Goal: Information Seeking & Learning: Check status

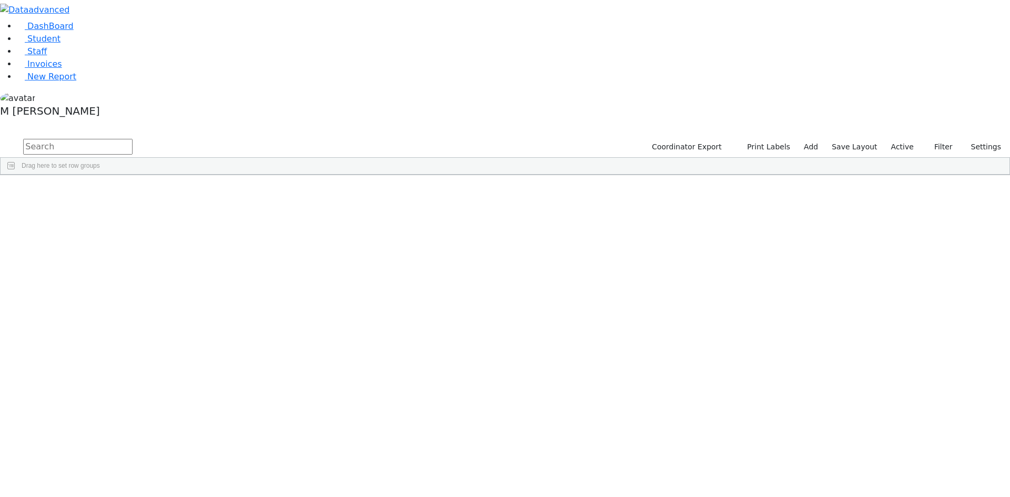
click at [133, 139] on input "text" at bounding box center [77, 147] width 109 height 16
type input "zion"
click at [156, 192] on div "Zion" at bounding box center [131, 199] width 50 height 15
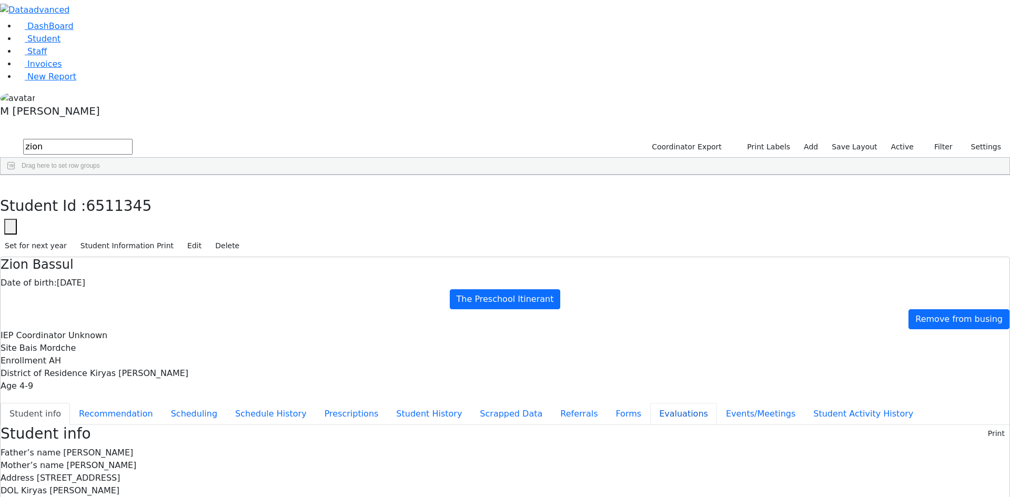
click at [650, 403] on button "Evaluations" at bounding box center [683, 414] width 67 height 22
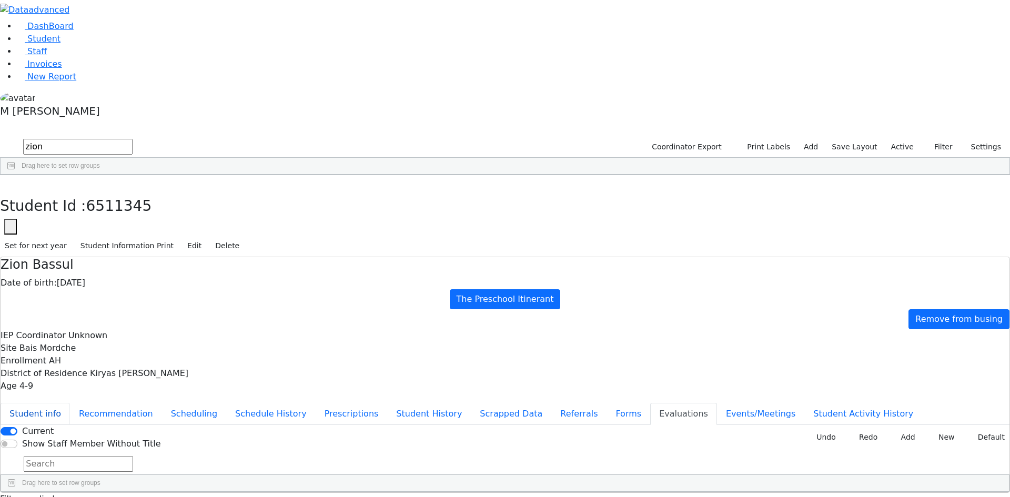
drag, startPoint x: 231, startPoint y: 115, endPoint x: 232, endPoint y: 126, distance: 10.5
click at [231, 257] on div "Zion Bassul Date of birth: 12/31/2020 The Preschool Itinerant Remove from busin…" at bounding box center [505, 375] width 1010 height 236
click at [70, 403] on button "Student info" at bounding box center [35, 414] width 69 height 22
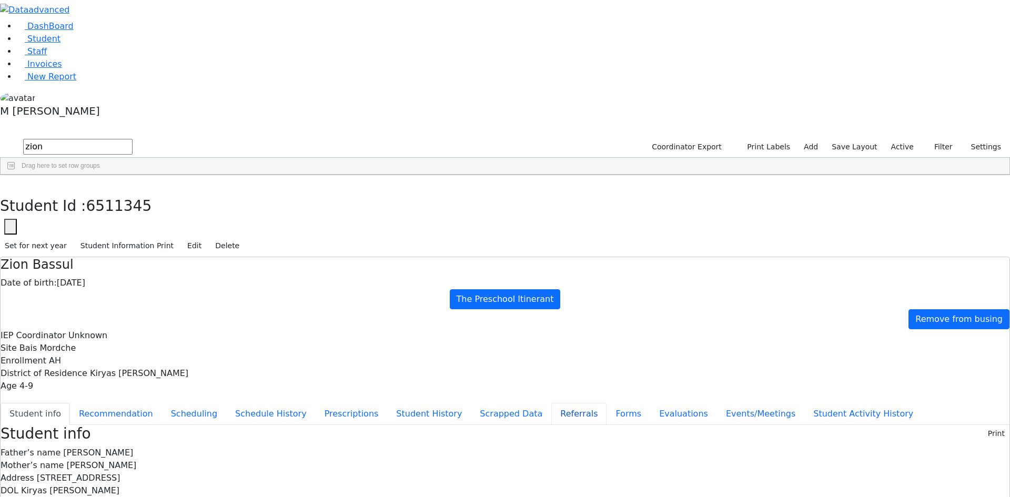
click at [551, 403] on button "Referrals" at bounding box center [578, 414] width 55 height 22
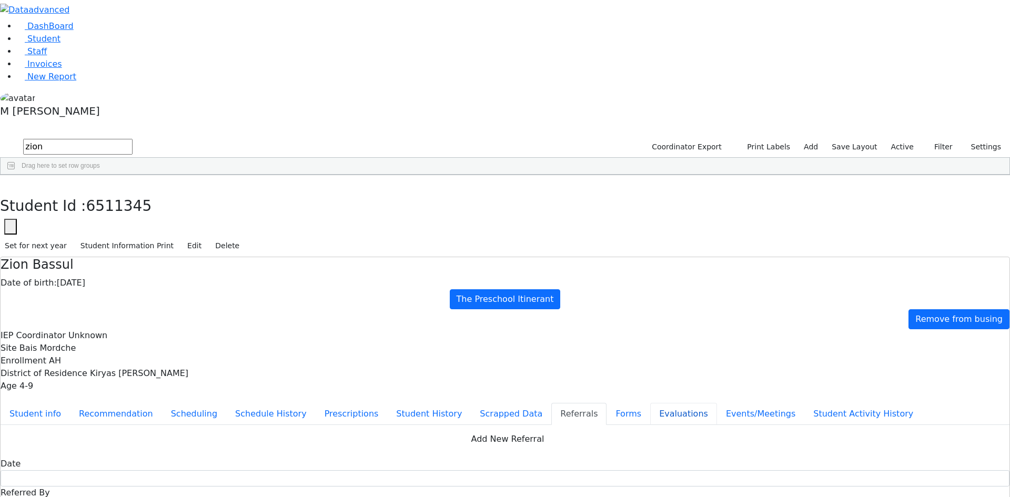
click at [650, 403] on button "Evaluations" at bounding box center [683, 414] width 67 height 22
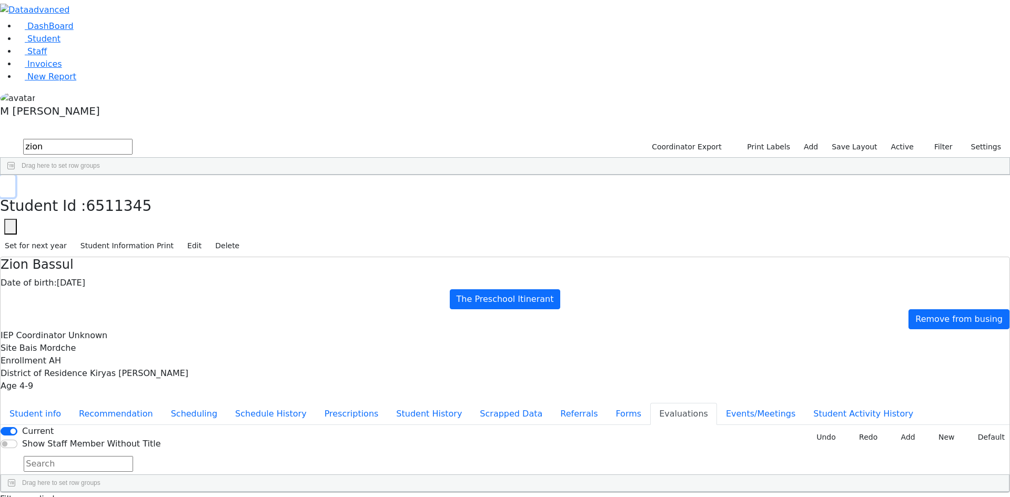
click at [11, 183] on icon "button" at bounding box center [8, 186] width 6 height 6
click at [60, 44] on link "Student" at bounding box center [39, 39] width 44 height 10
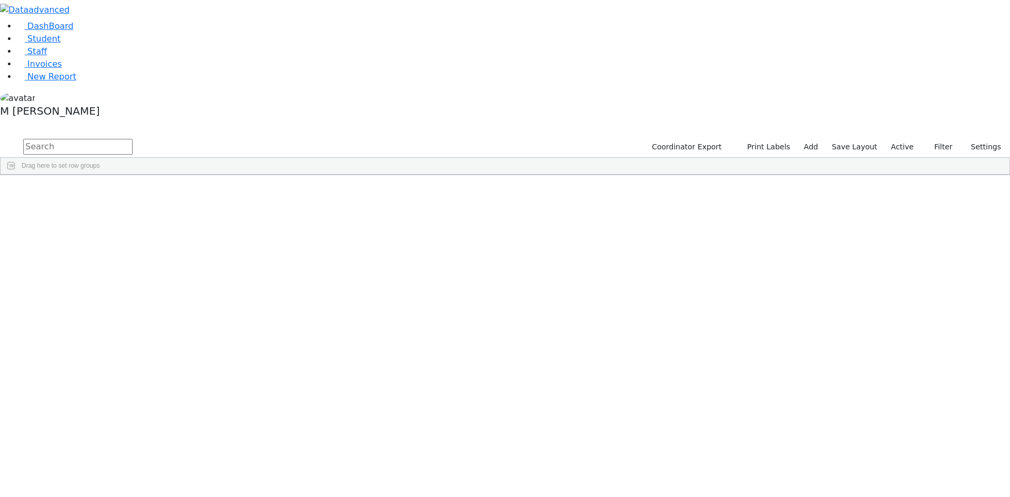
click at [133, 139] on input "text" at bounding box center [77, 147] width 109 height 16
type input "[PERSON_NAME] t"
click at [156, 280] on div "[PERSON_NAME]" at bounding box center [131, 287] width 50 height 15
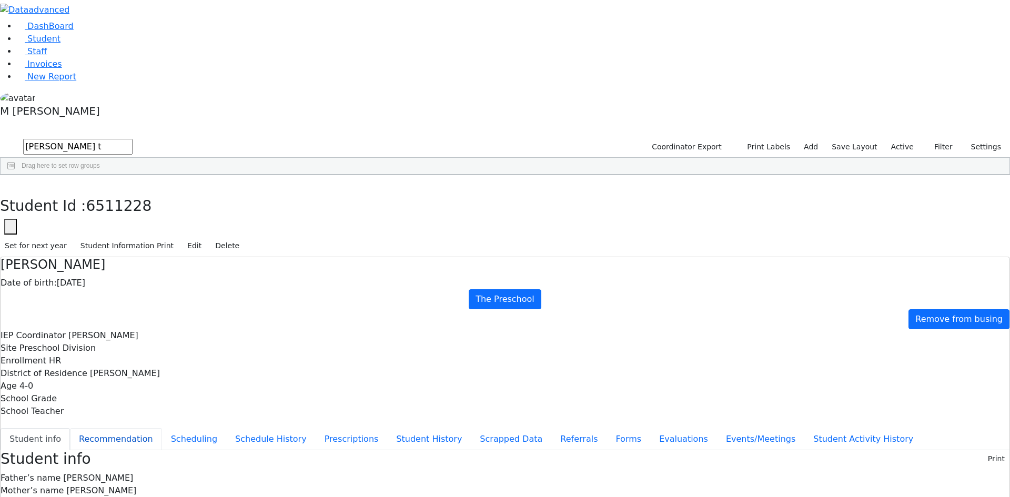
click at [162, 428] on button "Recommendation" at bounding box center [116, 439] width 92 height 22
checkbox input "true"
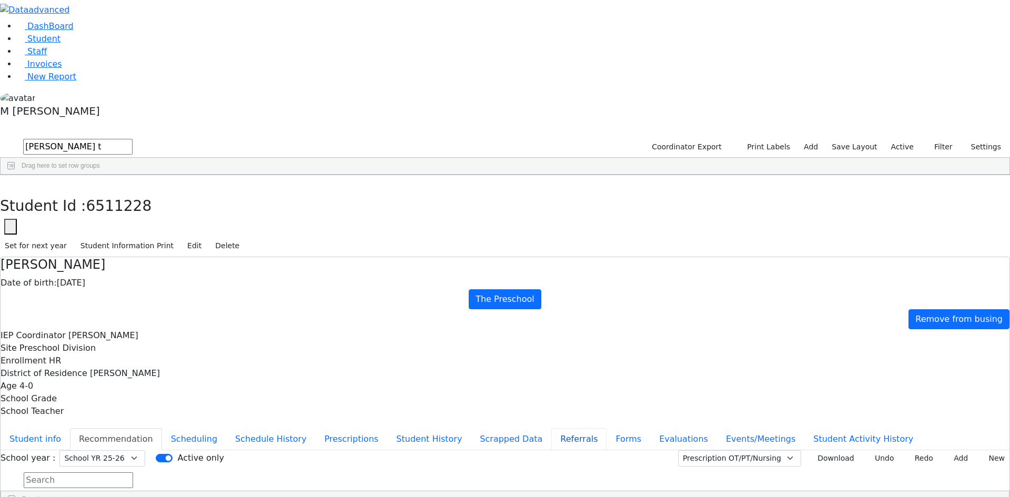
click at [551, 428] on button "Referrals" at bounding box center [578, 439] width 55 height 22
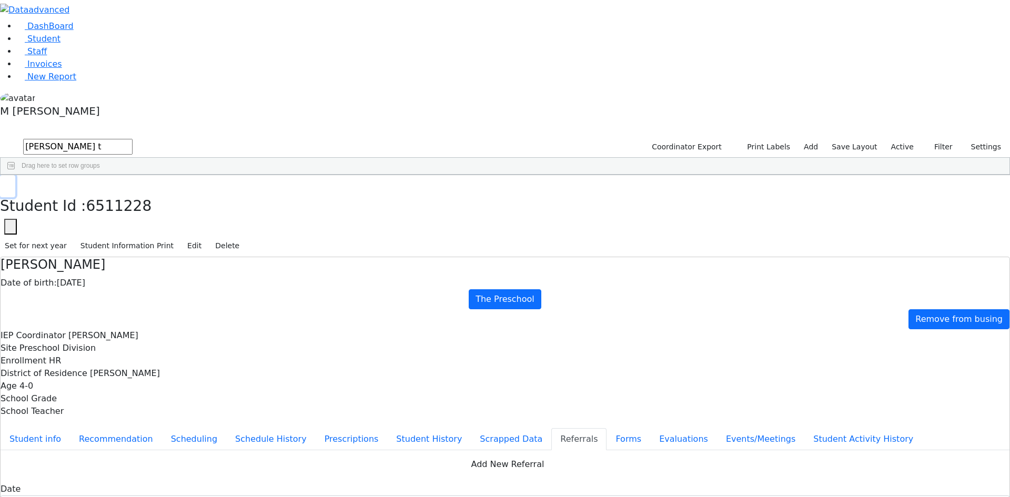
click at [15, 175] on button "button" at bounding box center [7, 186] width 15 height 22
click at [50, 44] on link "Student" at bounding box center [39, 39] width 44 height 10
